Goal: Navigation & Orientation: Understand site structure

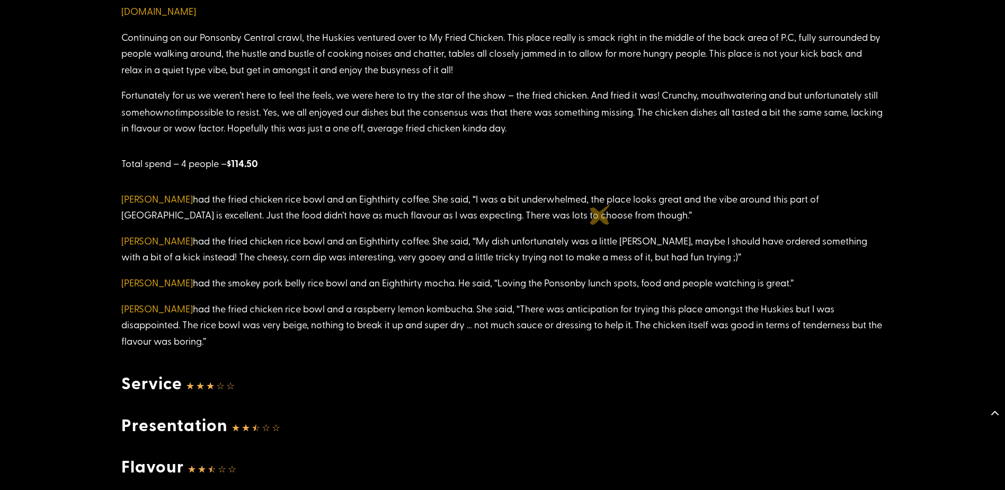
scroll to position [1134, 0]
click at [133, 196] on link "[PERSON_NAME]" at bounding box center [157, 197] width 72 height 13
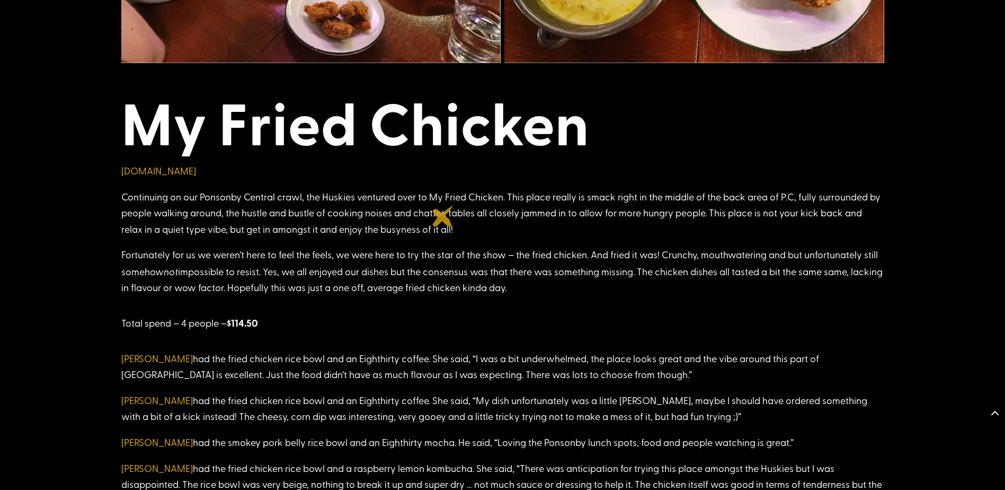
scroll to position [0, 0]
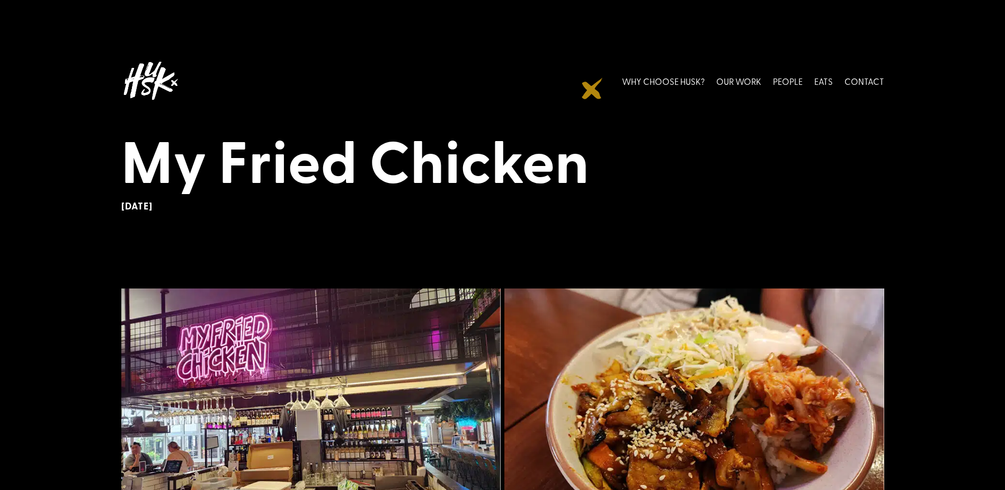
drag, startPoint x: 375, startPoint y: 319, endPoint x: 592, endPoint y: 88, distance: 316.7
click at [743, 79] on link "OUR WORK" at bounding box center [738, 80] width 45 height 47
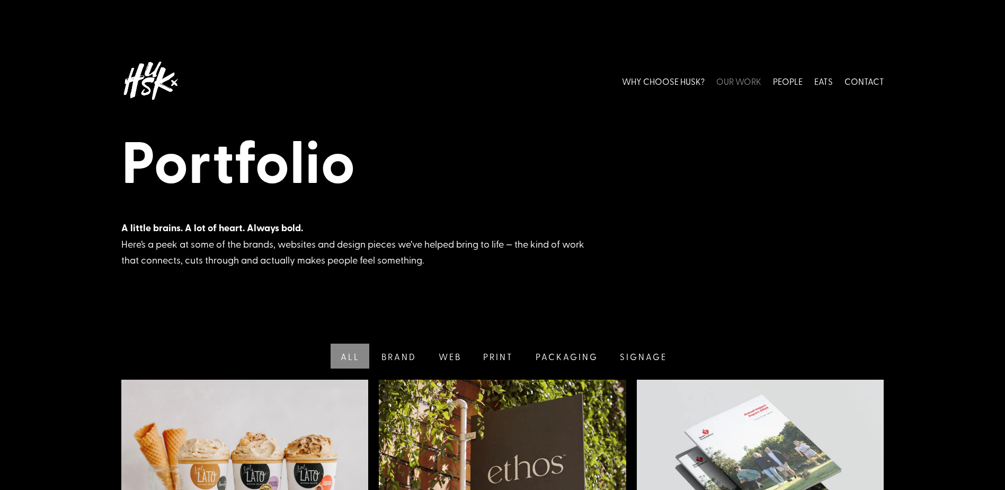
click at [790, 82] on link "PEOPLE" at bounding box center [788, 80] width 30 height 47
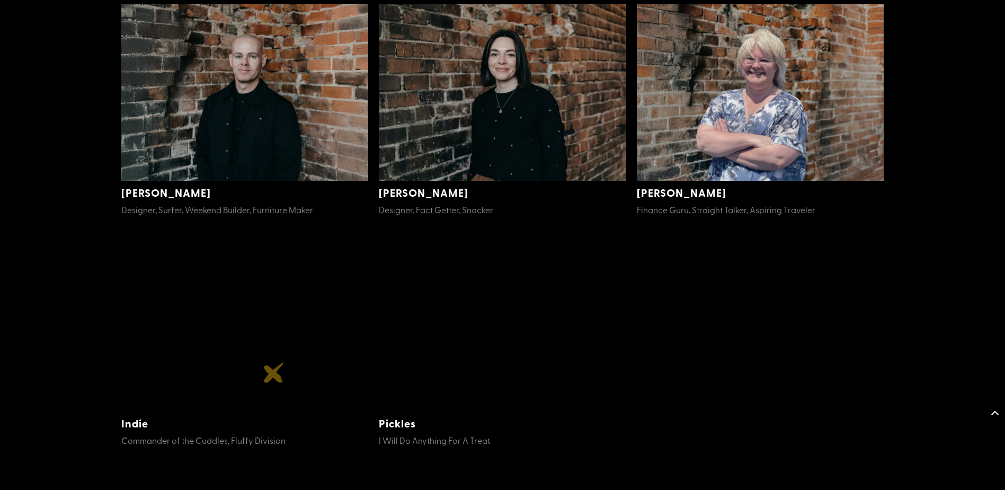
scroll to position [572, 0]
